Goal: Book appointment/travel/reservation

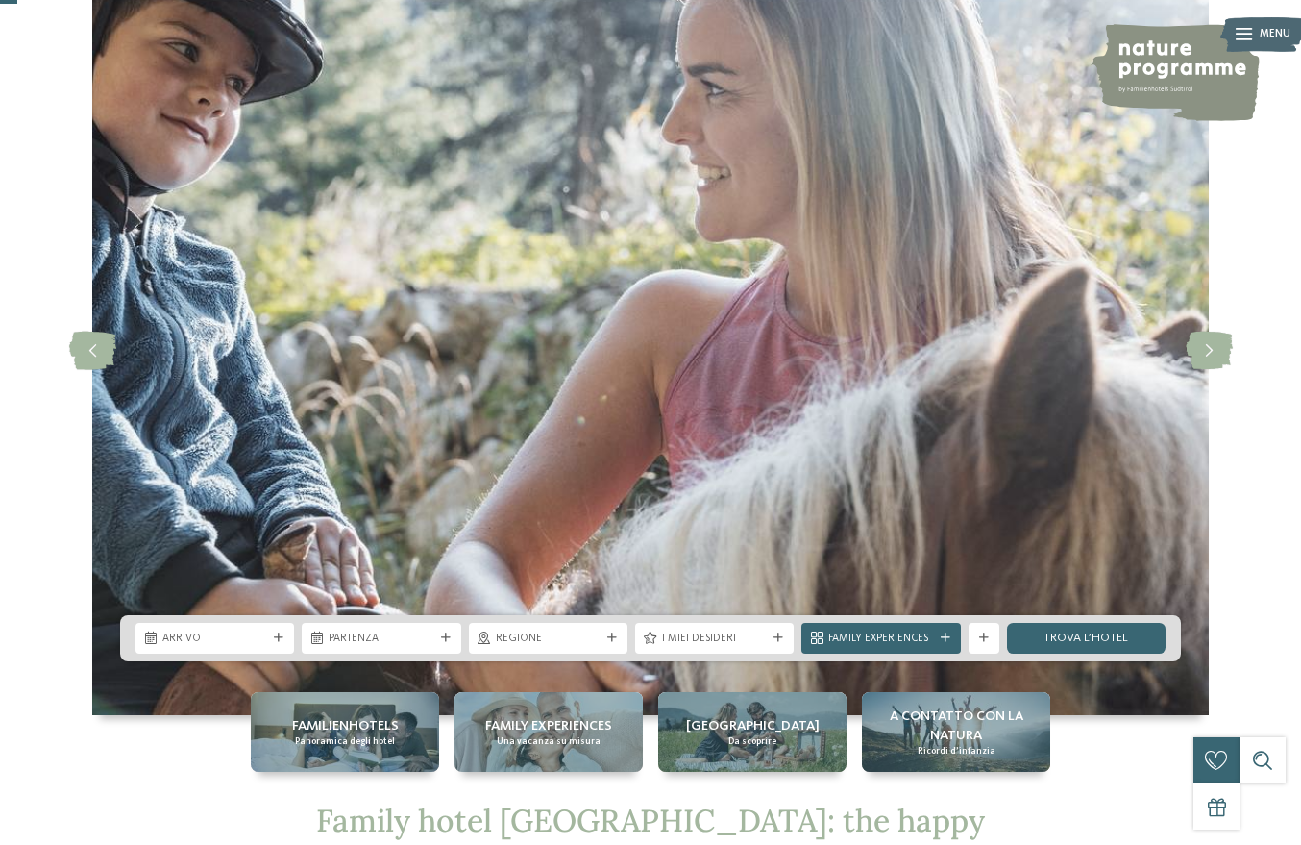
scroll to position [96, 0]
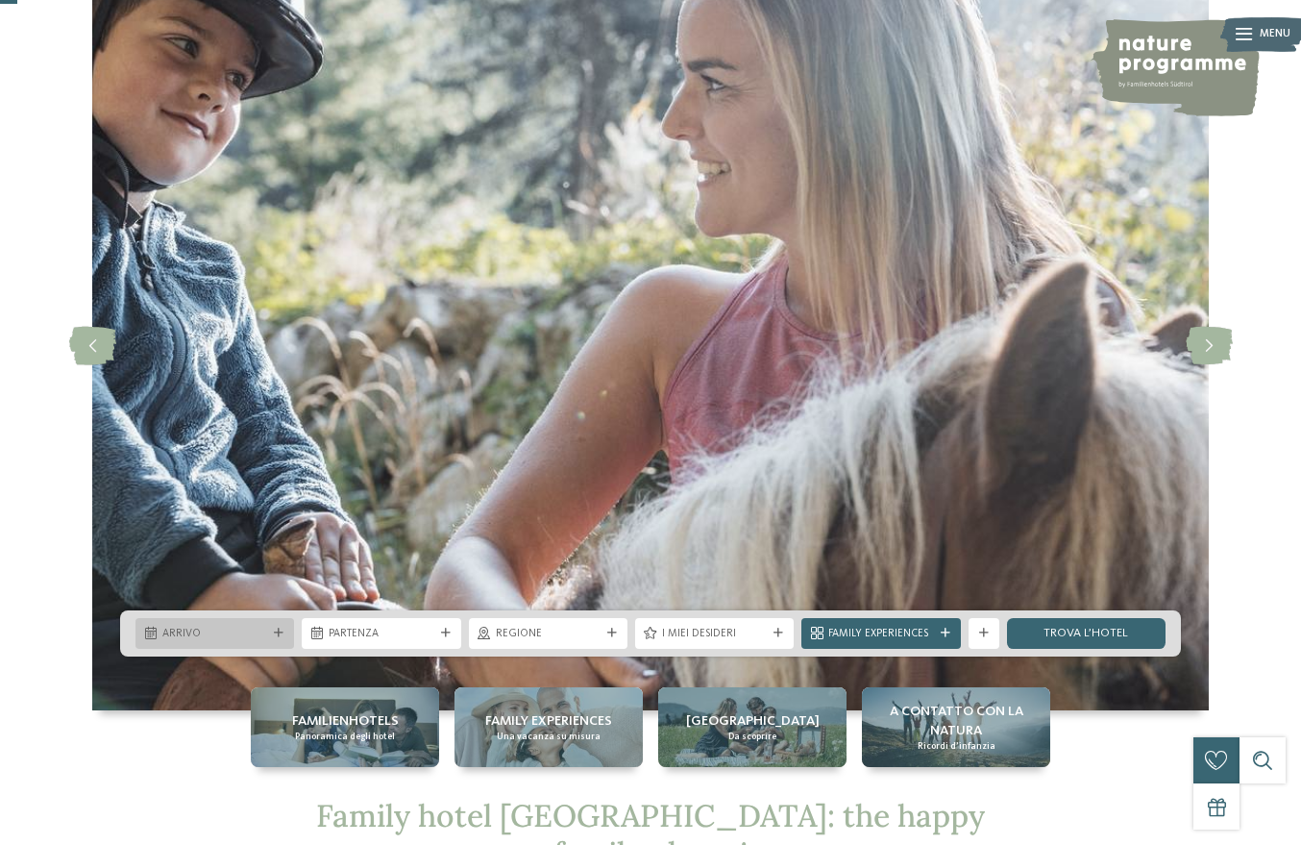
click at [280, 620] on div "Arrivo" at bounding box center [214, 633] width 159 height 31
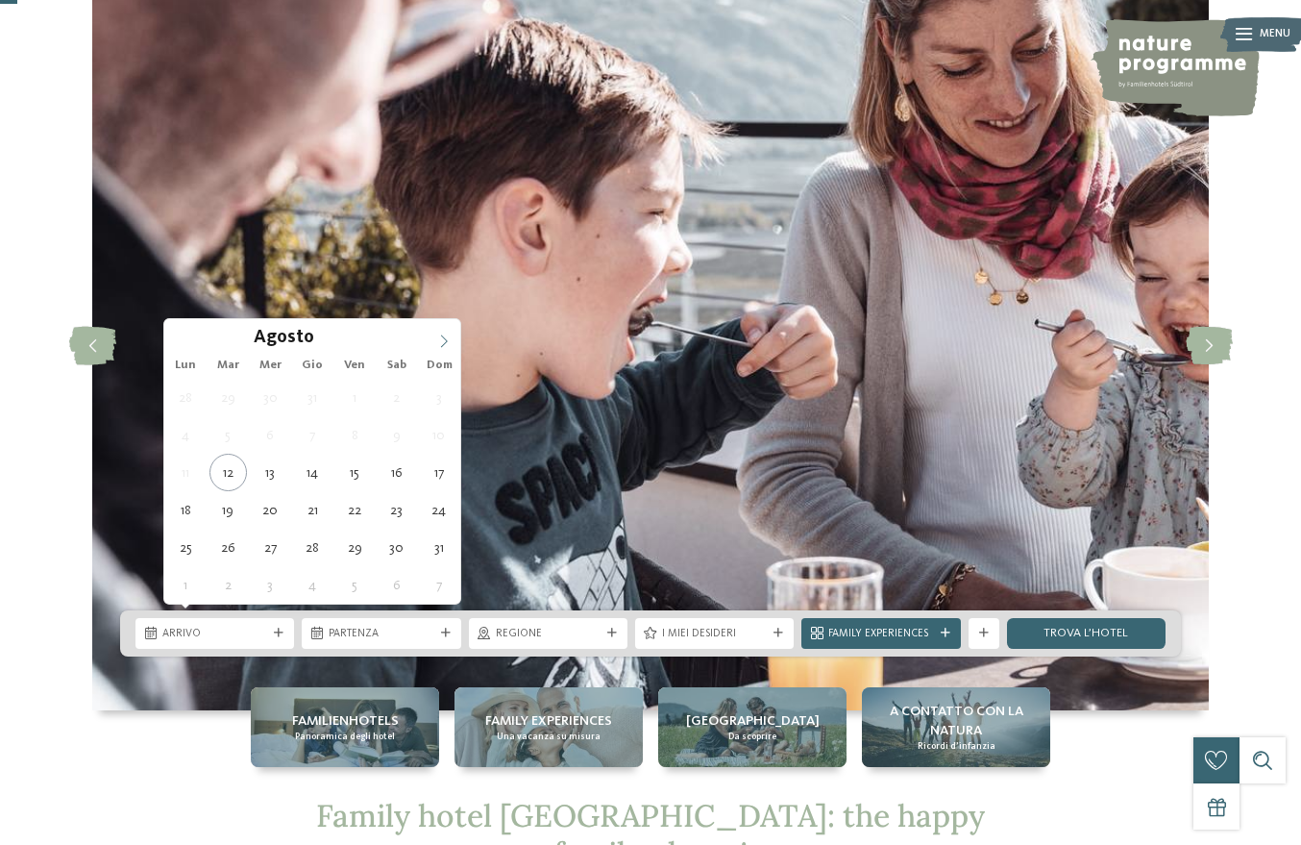
click at [445, 333] on span at bounding box center [444, 335] width 33 height 33
type div "[DATE]"
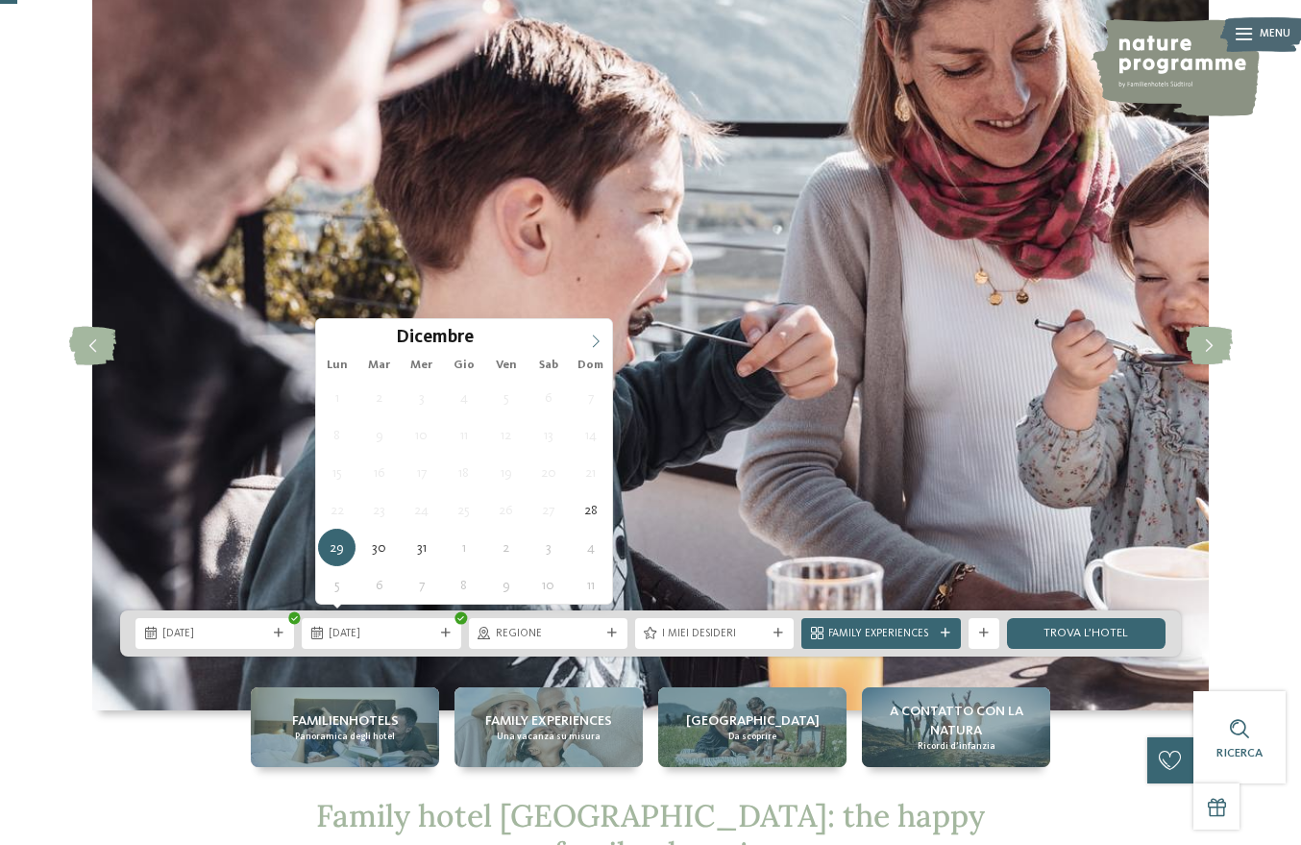
type input "****"
click at [597, 340] on icon at bounding box center [595, 340] width 13 height 13
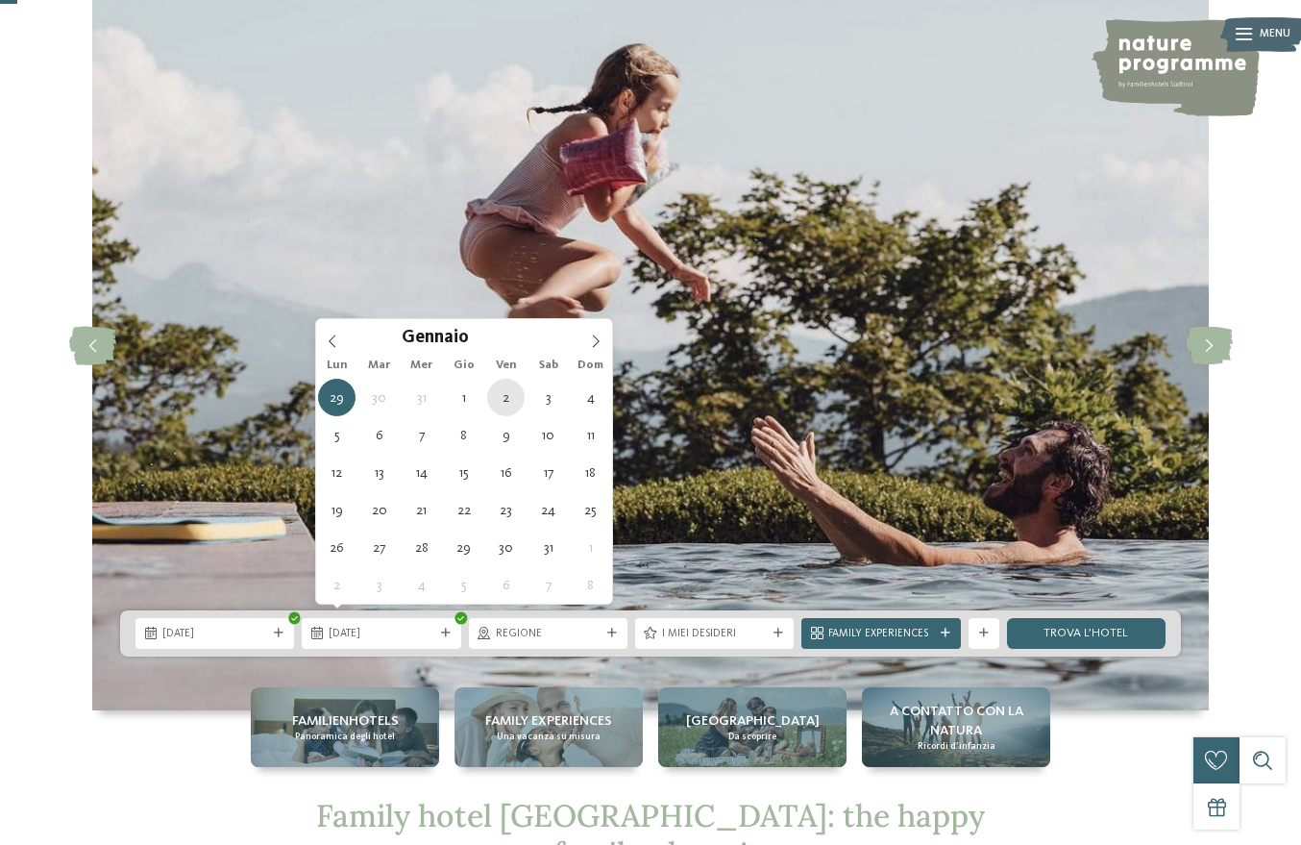
type div "[DATE]"
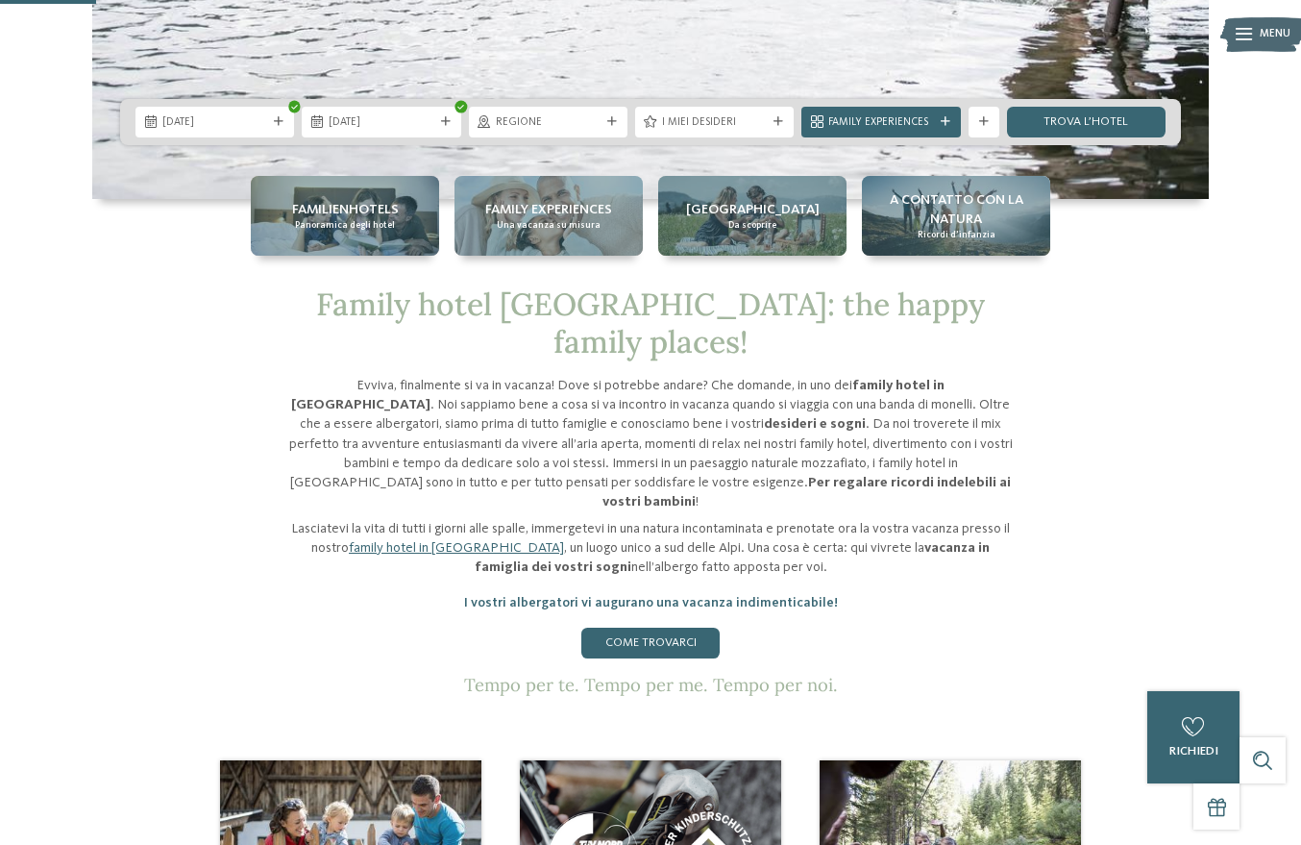
scroll to position [577, 0]
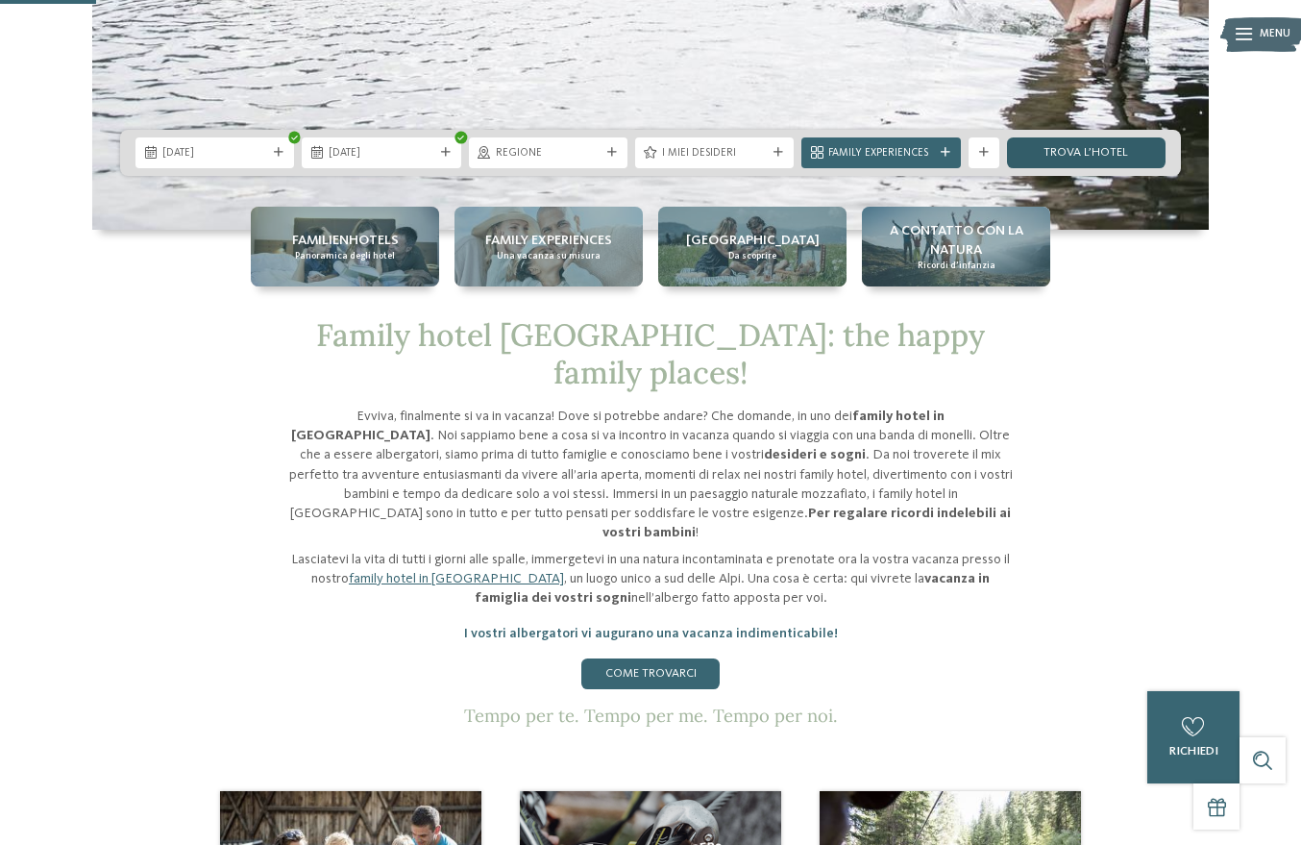
click at [1059, 137] on link "trova l’hotel" at bounding box center [1086, 152] width 159 height 31
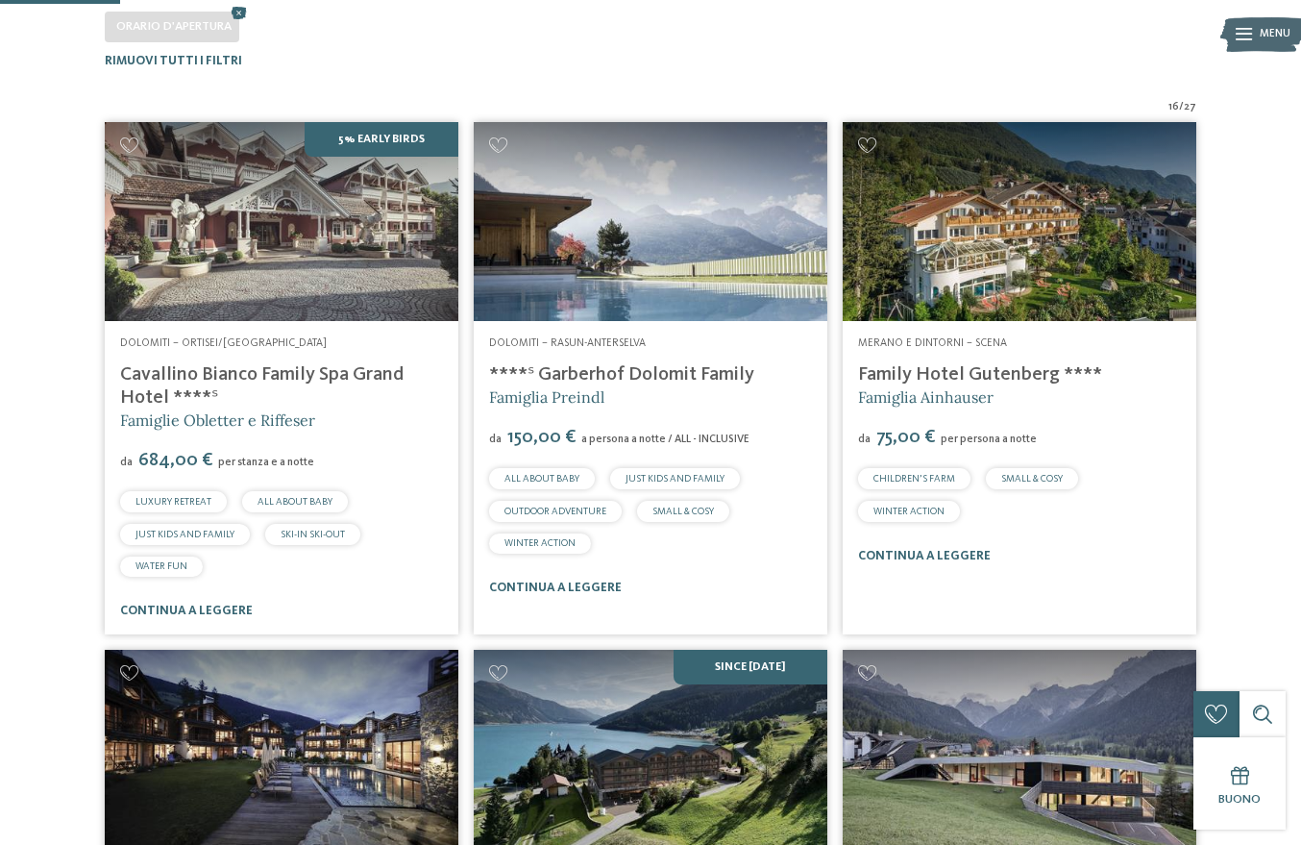
scroll to position [480, 0]
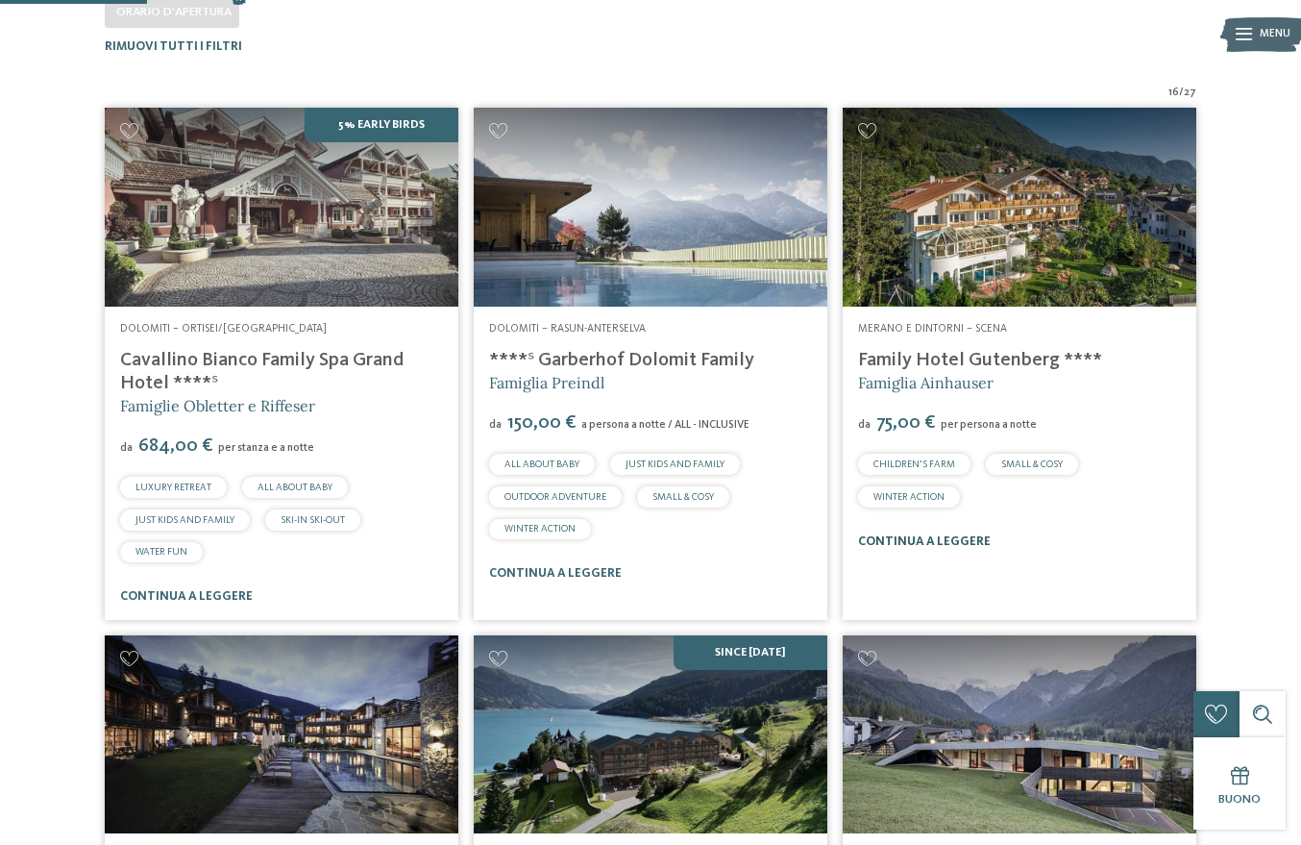
click at [923, 548] on link "continua a leggere" at bounding box center [924, 541] width 133 height 12
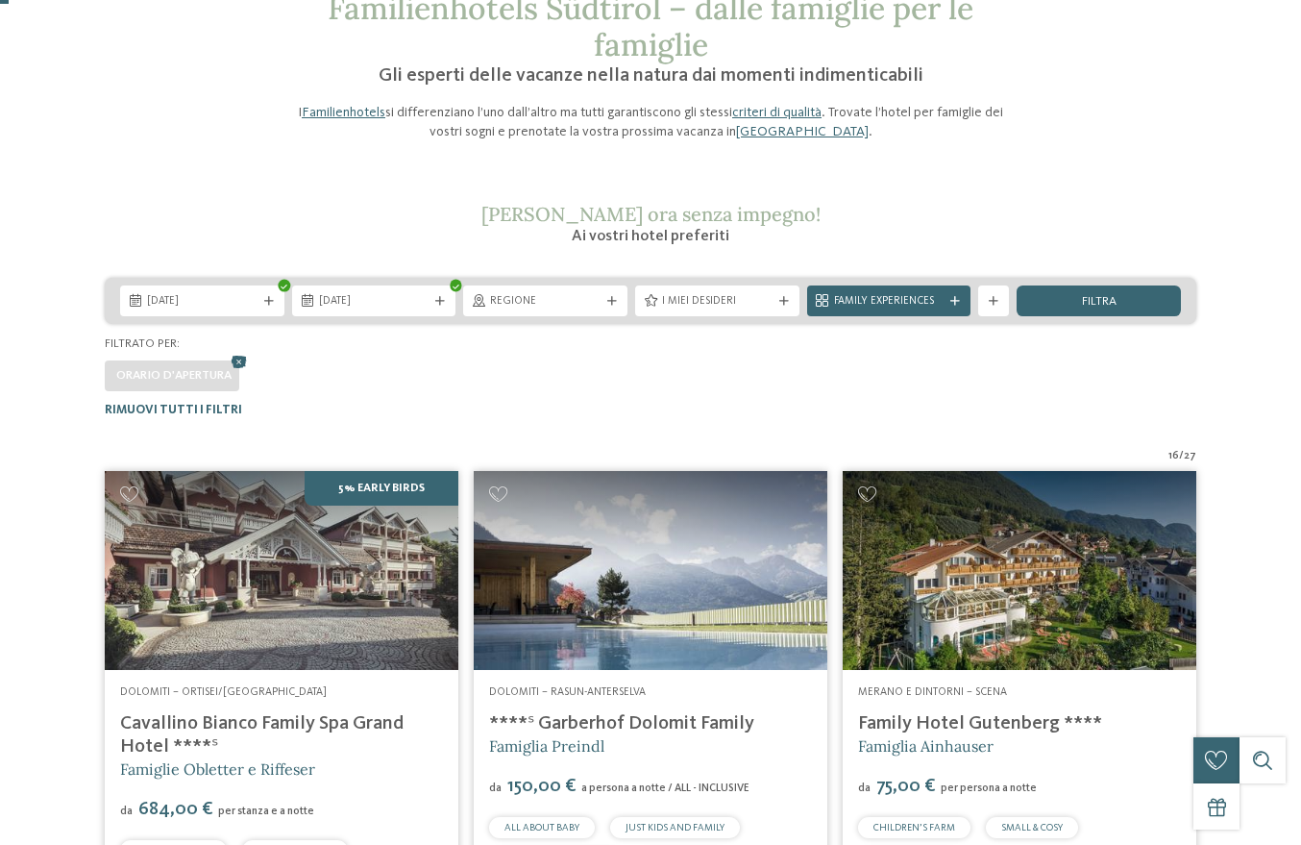
scroll to position [0, 0]
